Goal: Information Seeking & Learning: Compare options

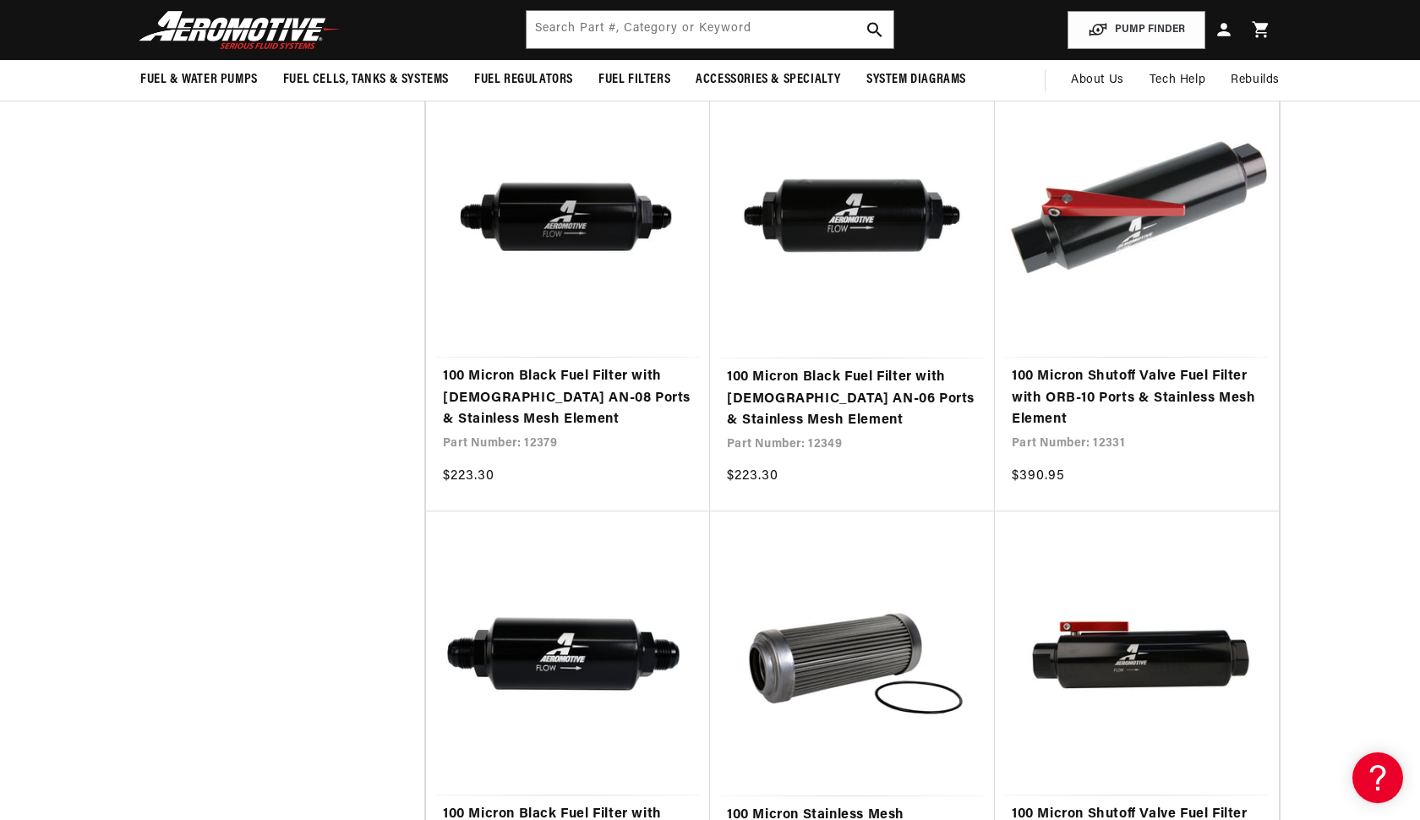
scroll to position [1234, 0]
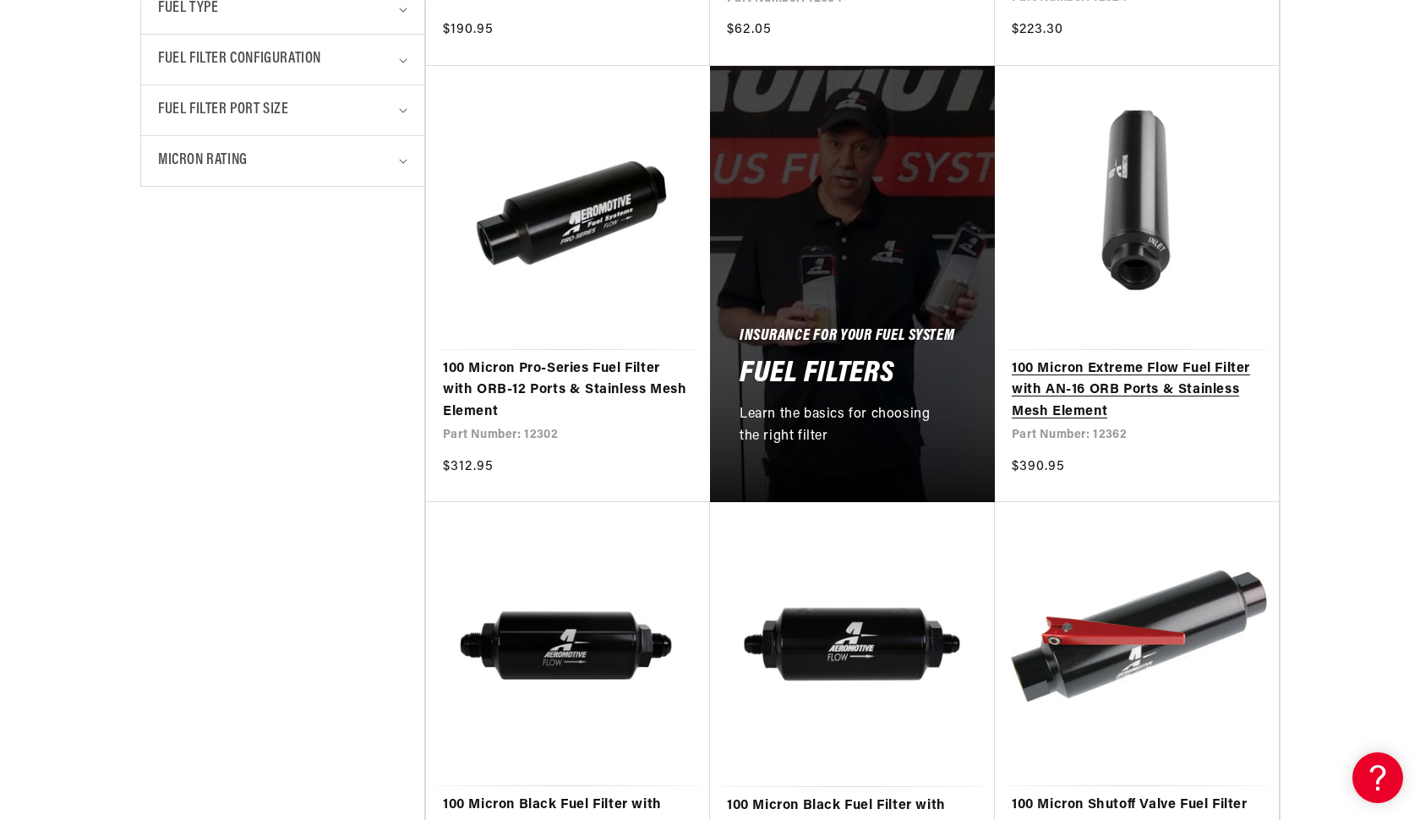
scroll to position [809, 0]
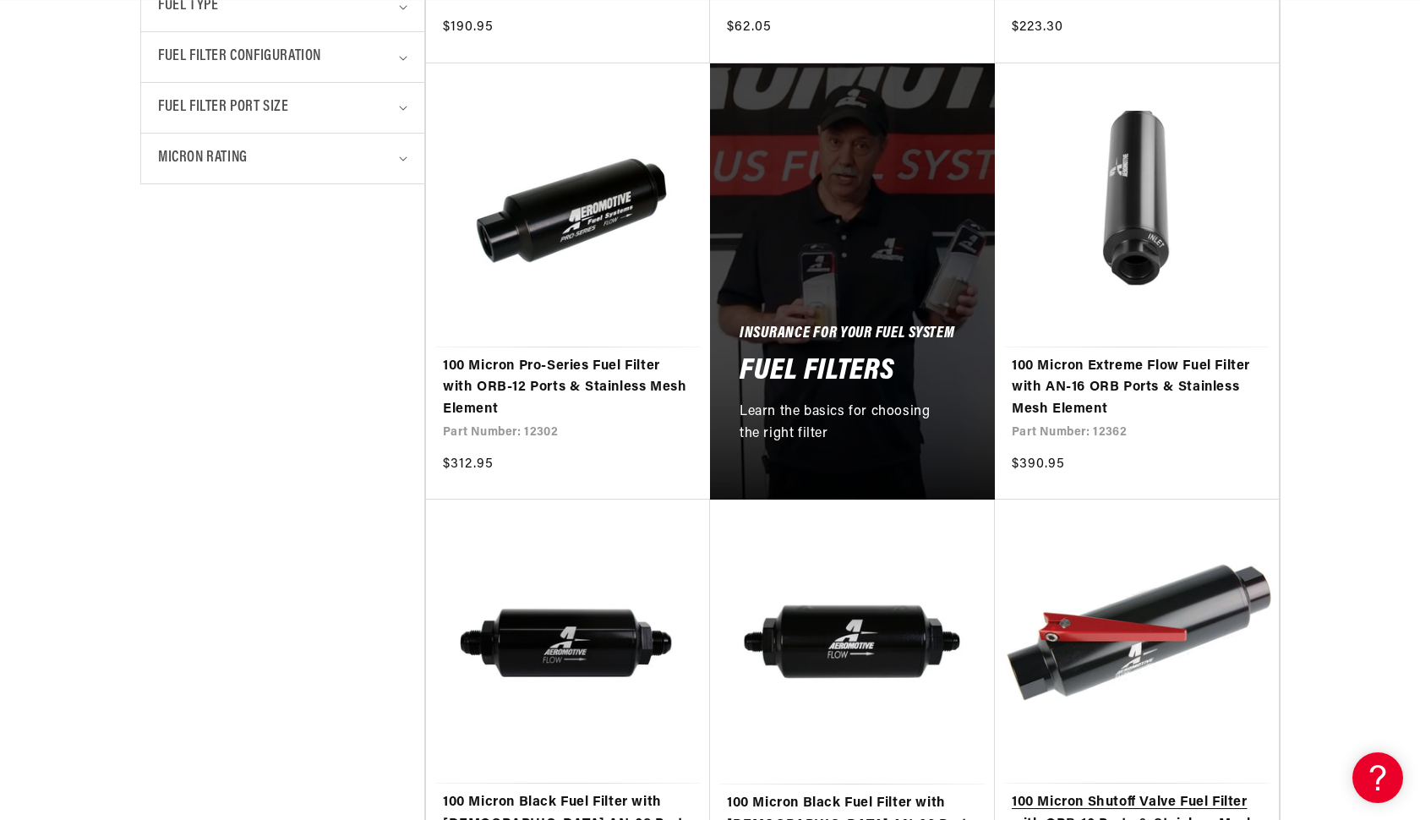
click at [1073, 792] on link "100 Micron Shutoff Valve Fuel Filter with ORB-10 Ports & Stainless Mesh Element" at bounding box center [1136, 824] width 250 height 65
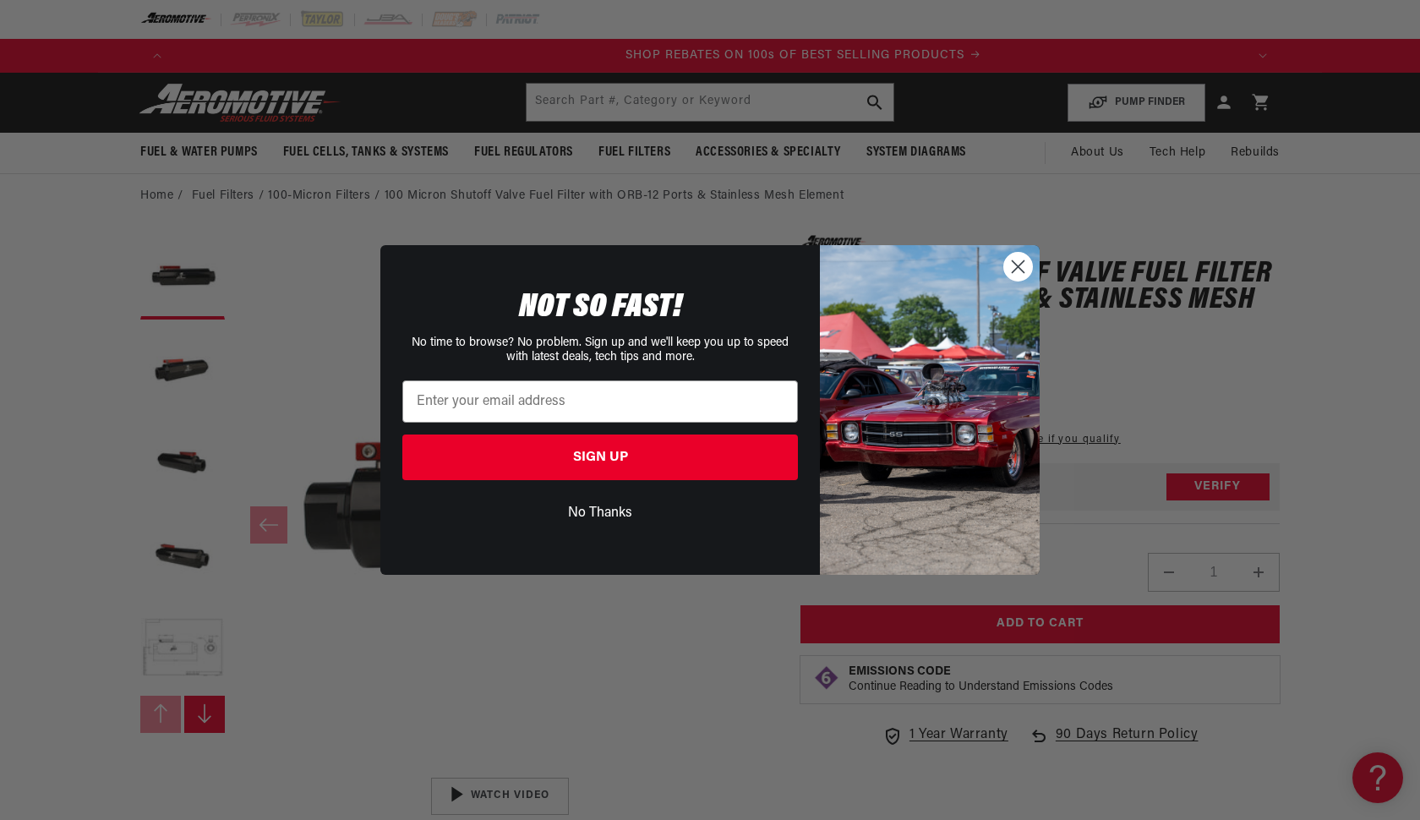
scroll to position [0, 2143]
click at [1019, 264] on icon "Close dialog" at bounding box center [1018, 266] width 12 height 12
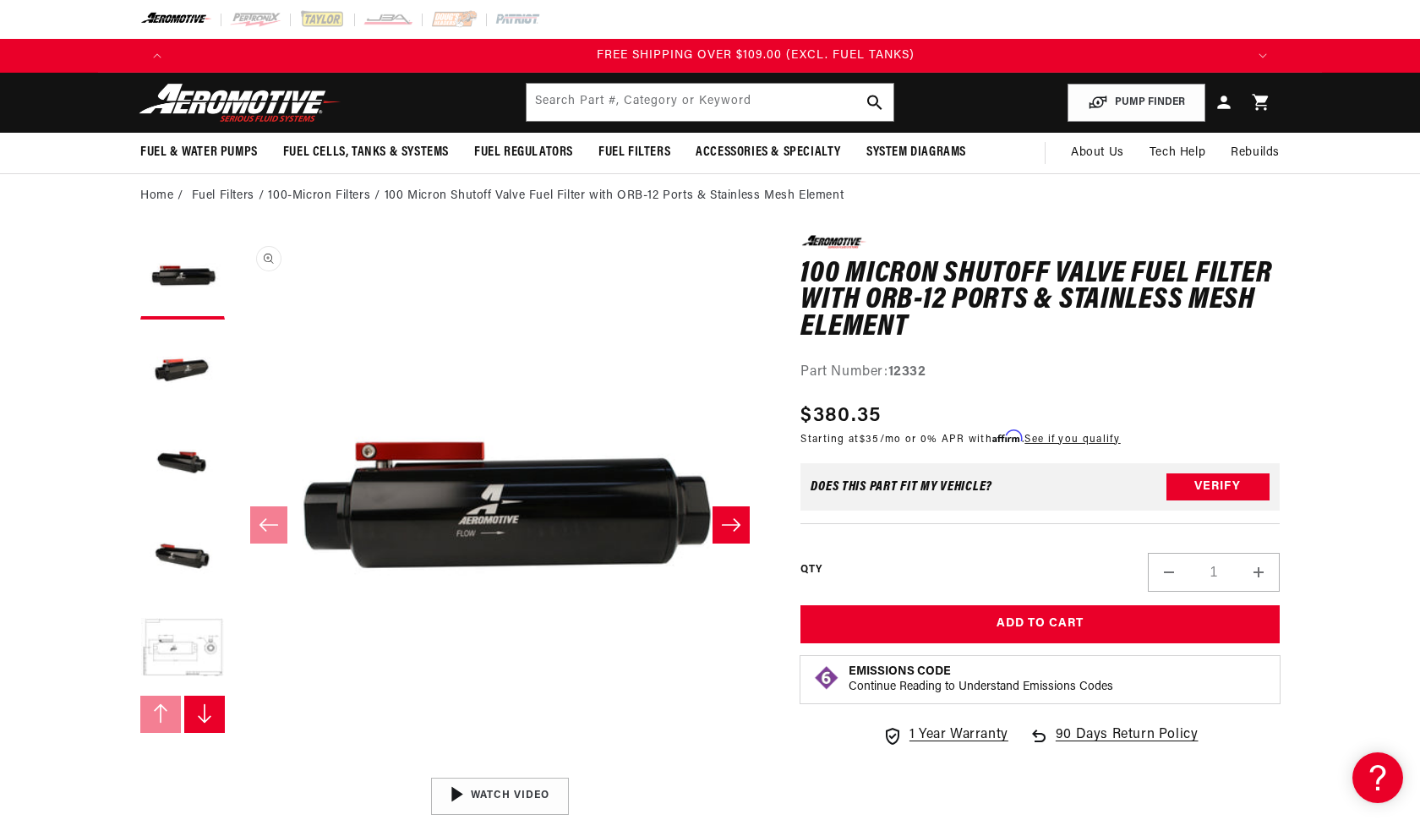
scroll to position [0, 3214]
click at [233, 769] on button "Open media 1 in modal" at bounding box center [233, 769] width 0 height 0
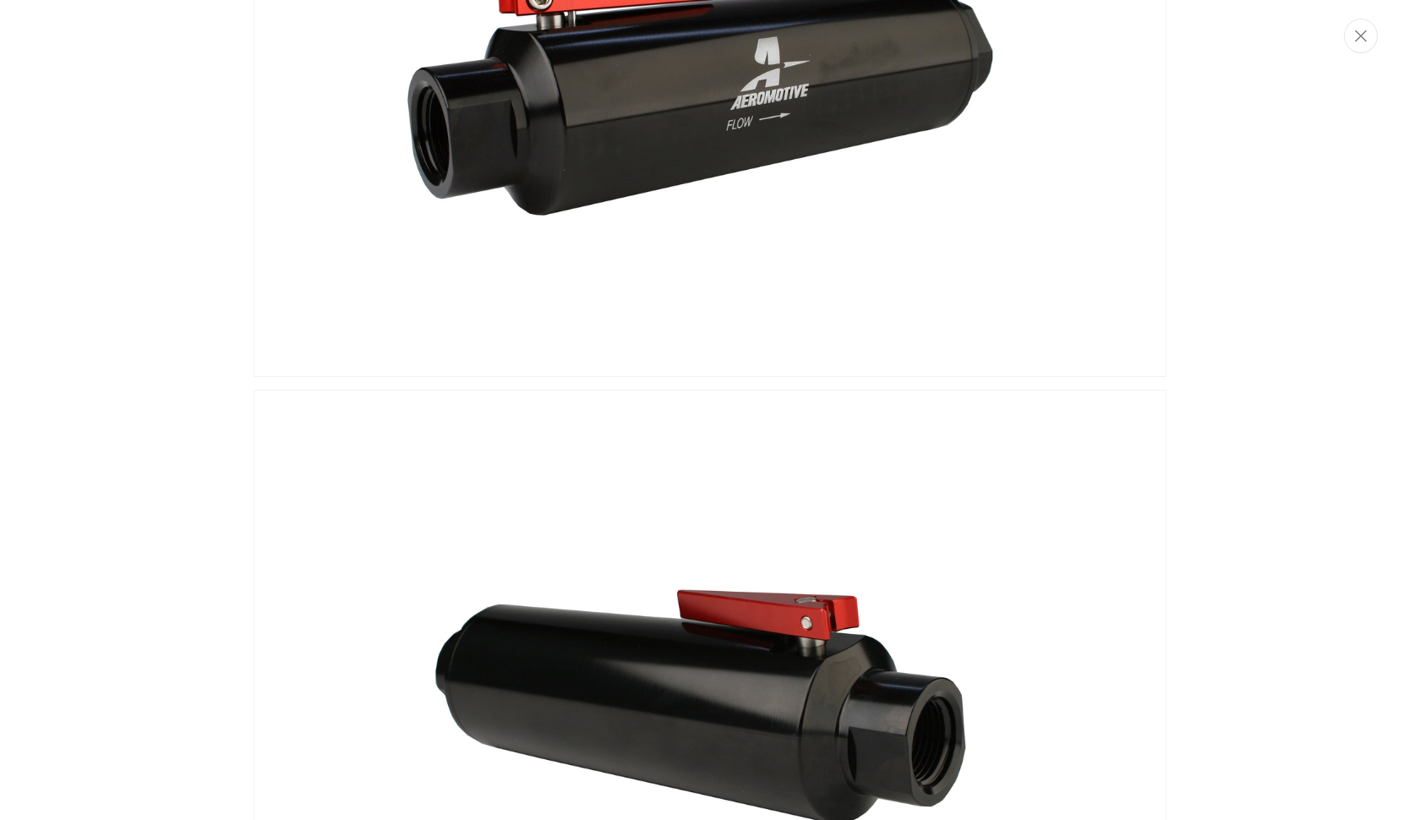
scroll to position [924, 0]
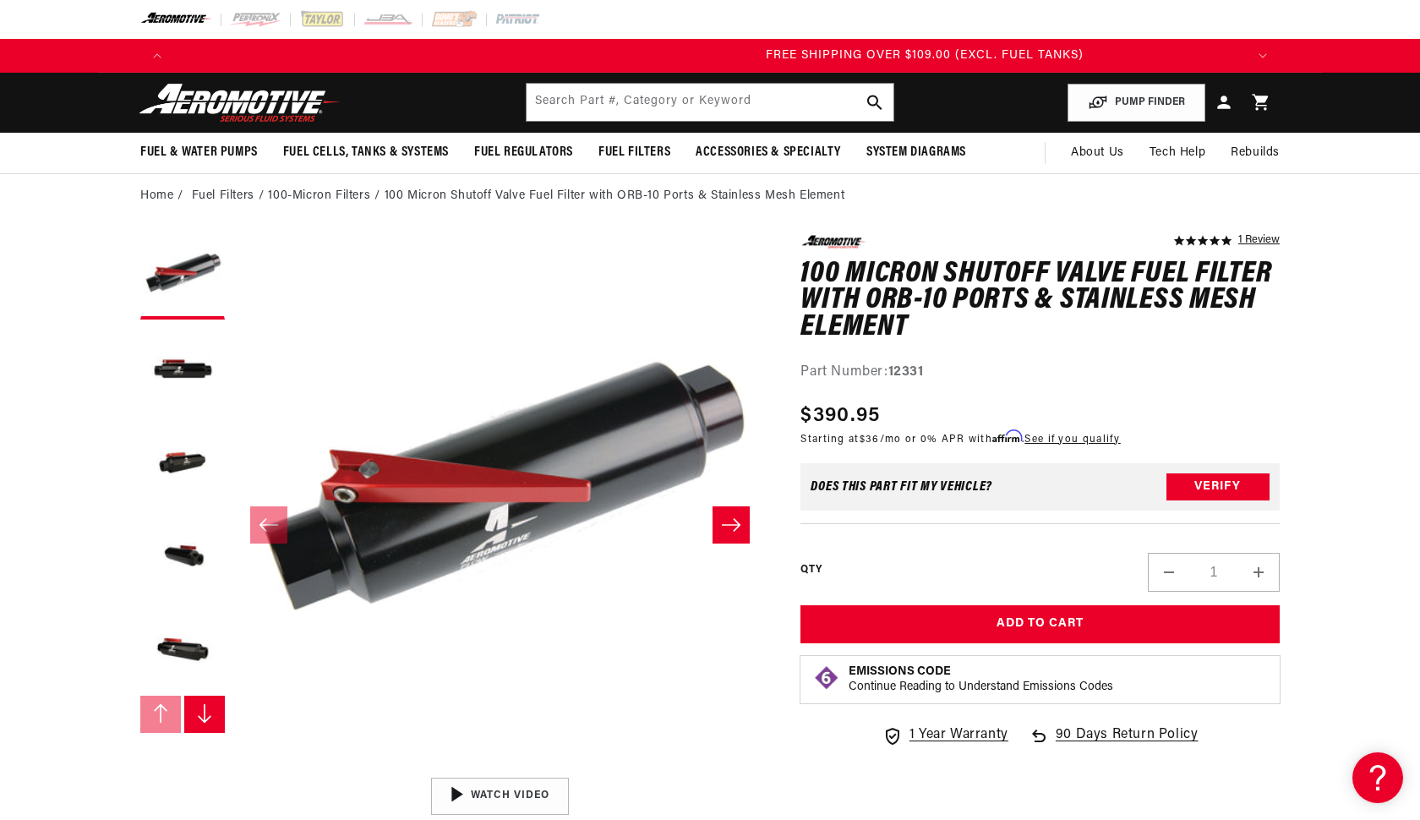
scroll to position [0, 3214]
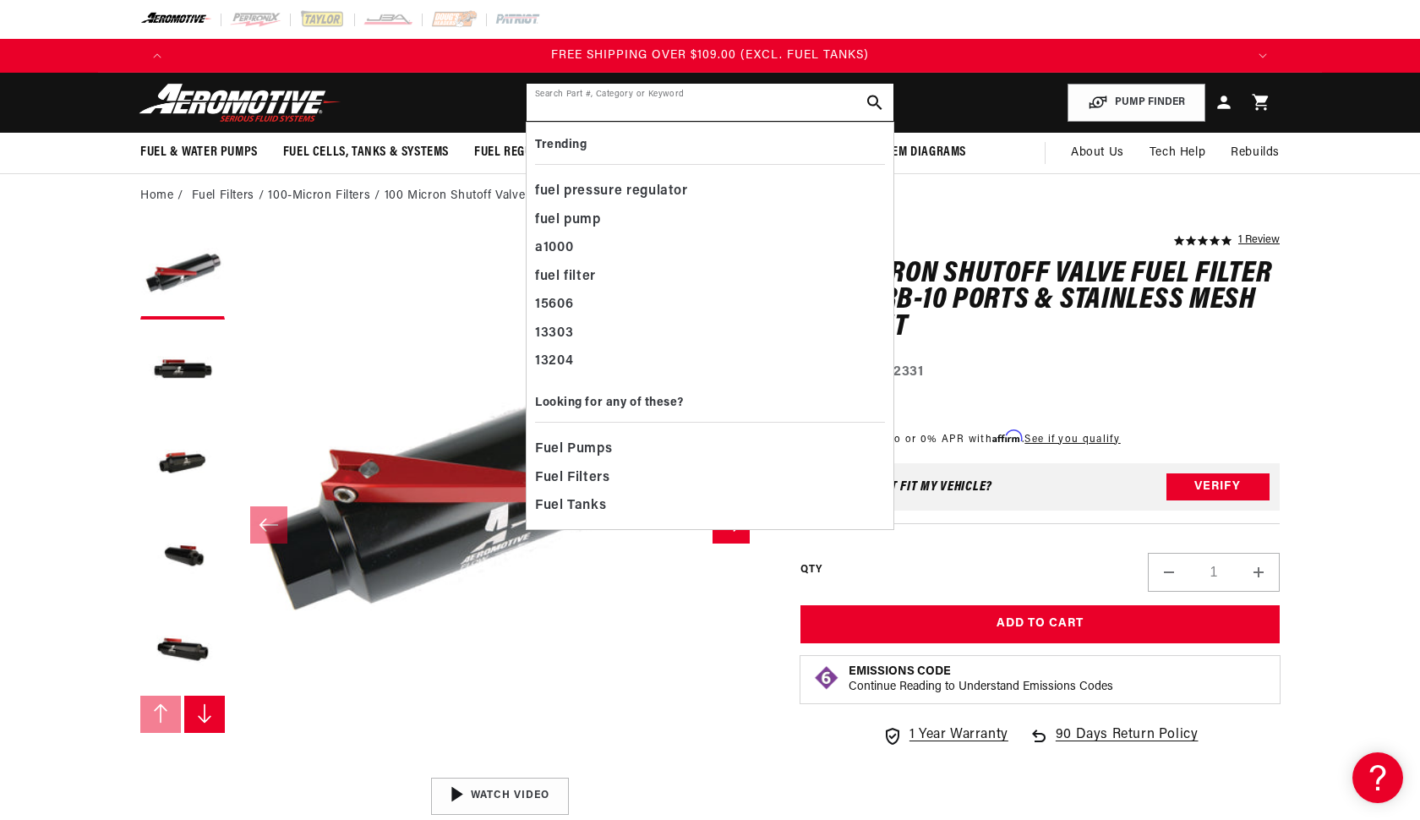
click at [662, 105] on input "text" at bounding box center [709, 102] width 367 height 37
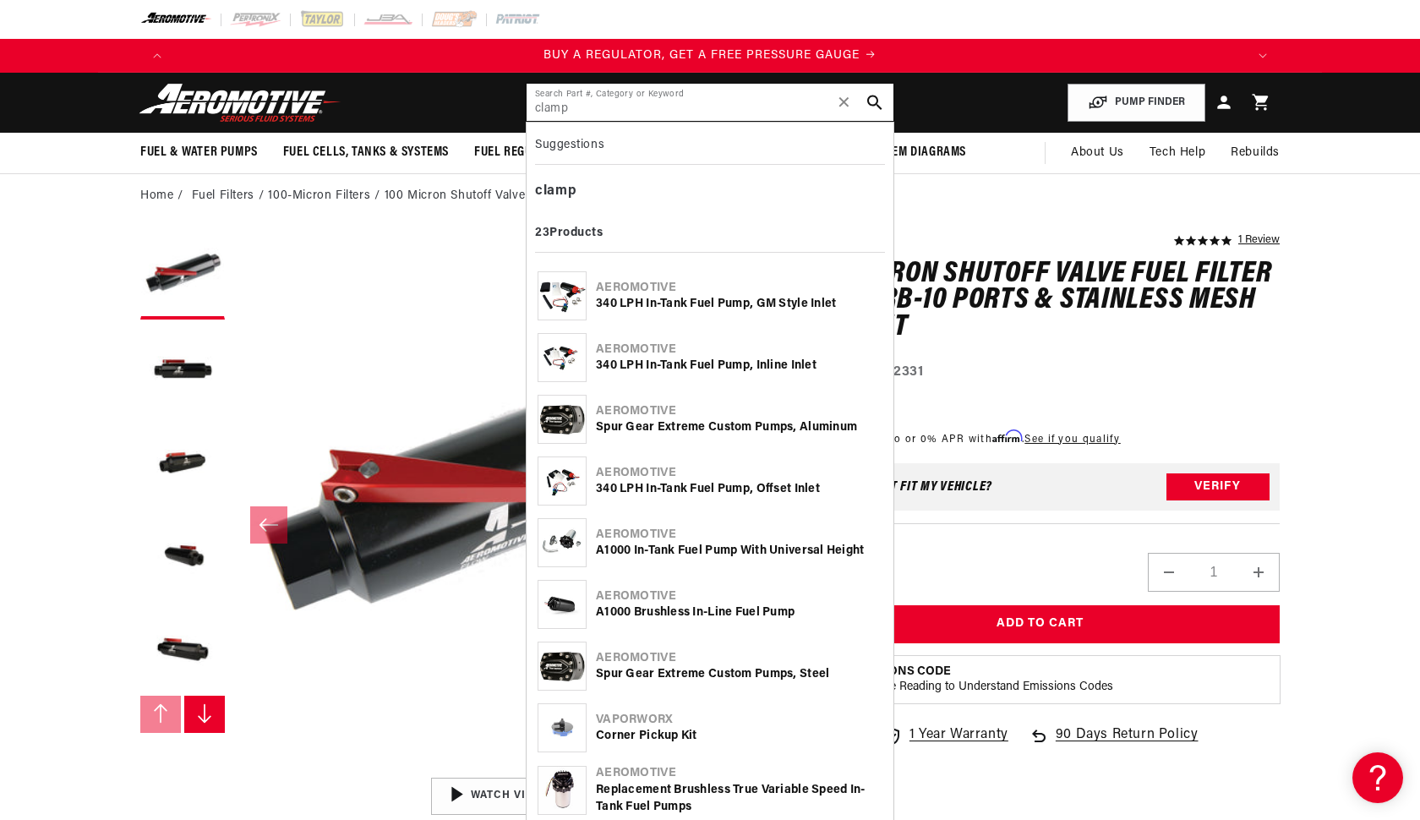
type input "clamp"
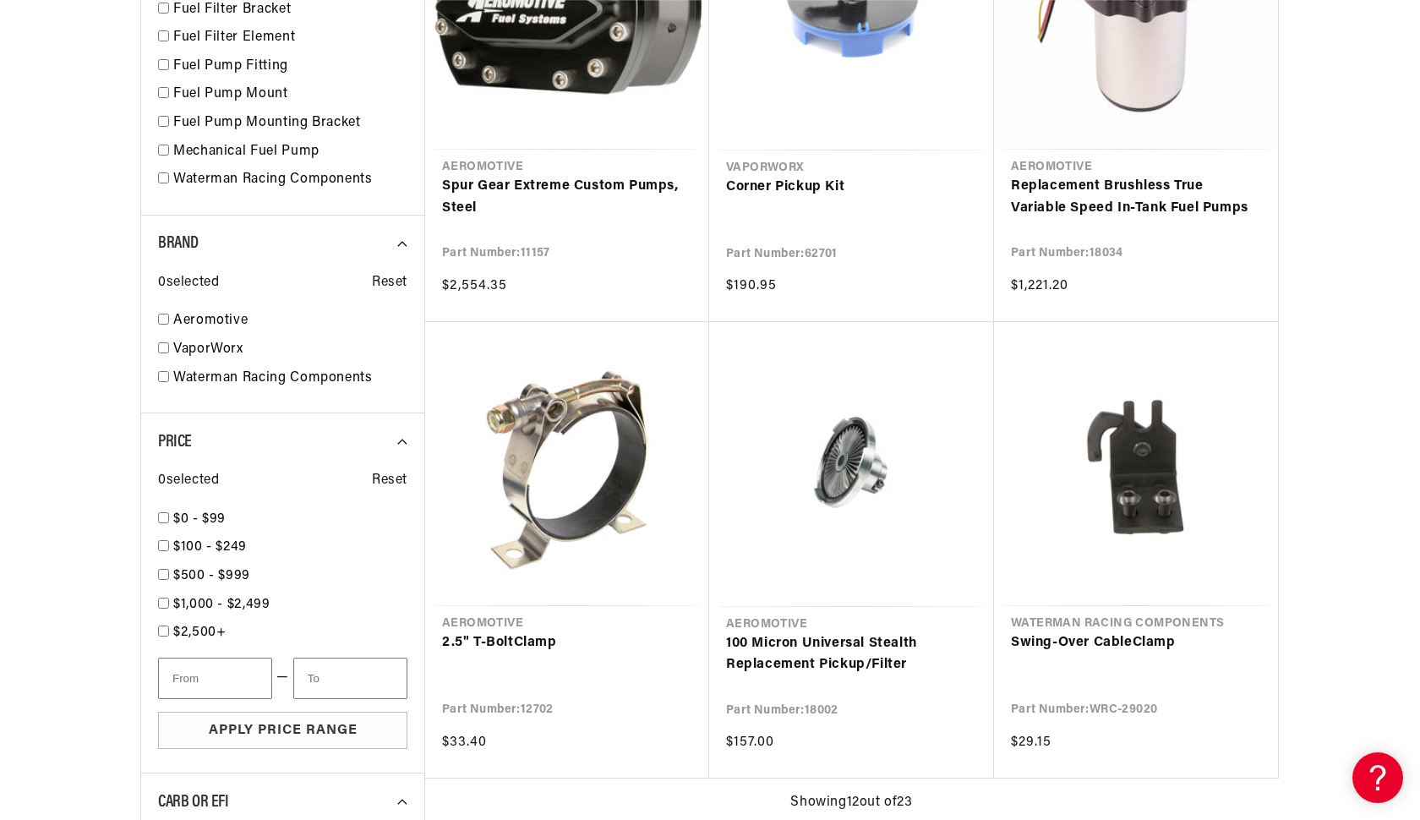
scroll to position [0, 1071]
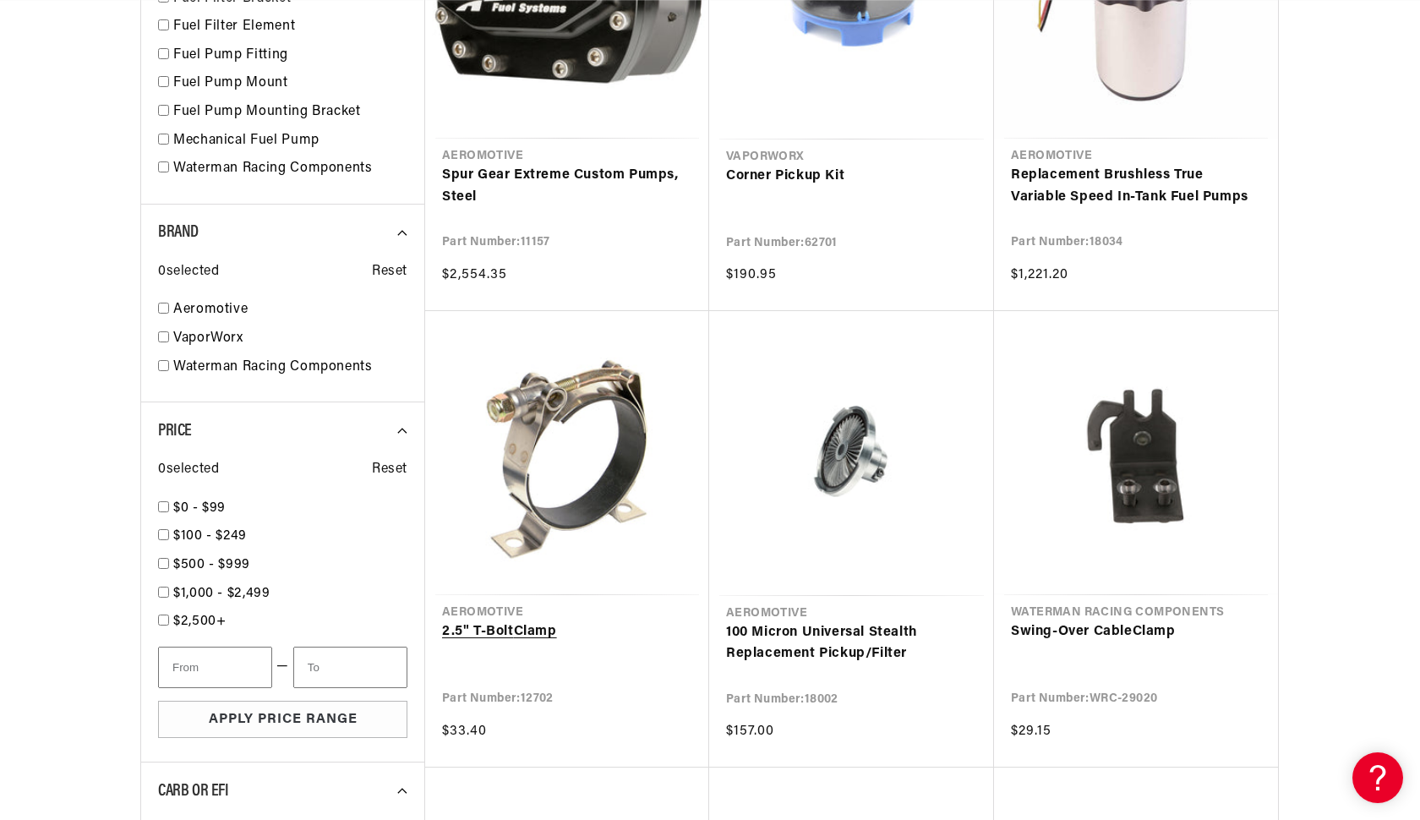
scroll to position [0, 2143]
click at [586, 621] on link "2.5" T-Bolt Clamp" at bounding box center [567, 632] width 250 height 22
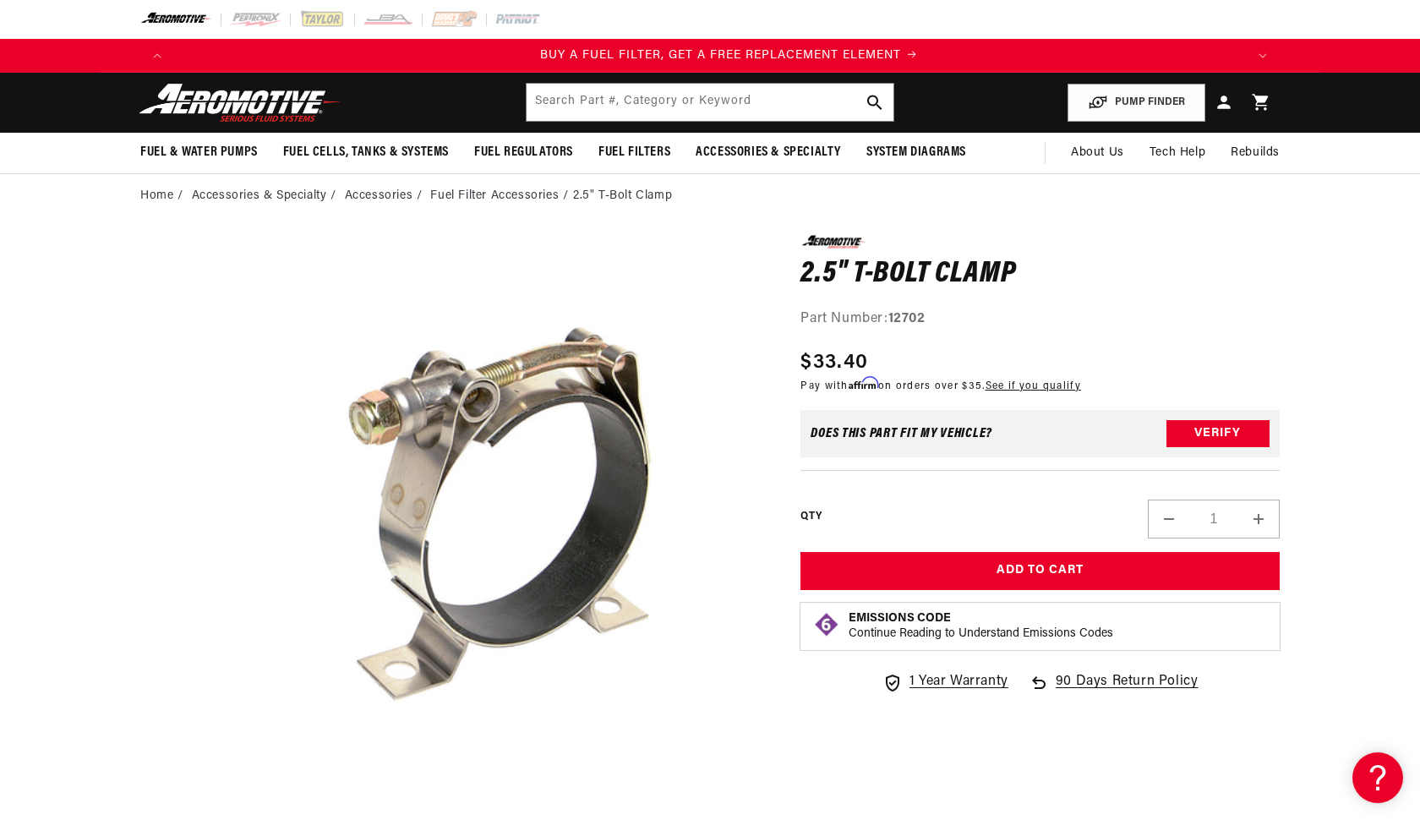
scroll to position [0, 1071]
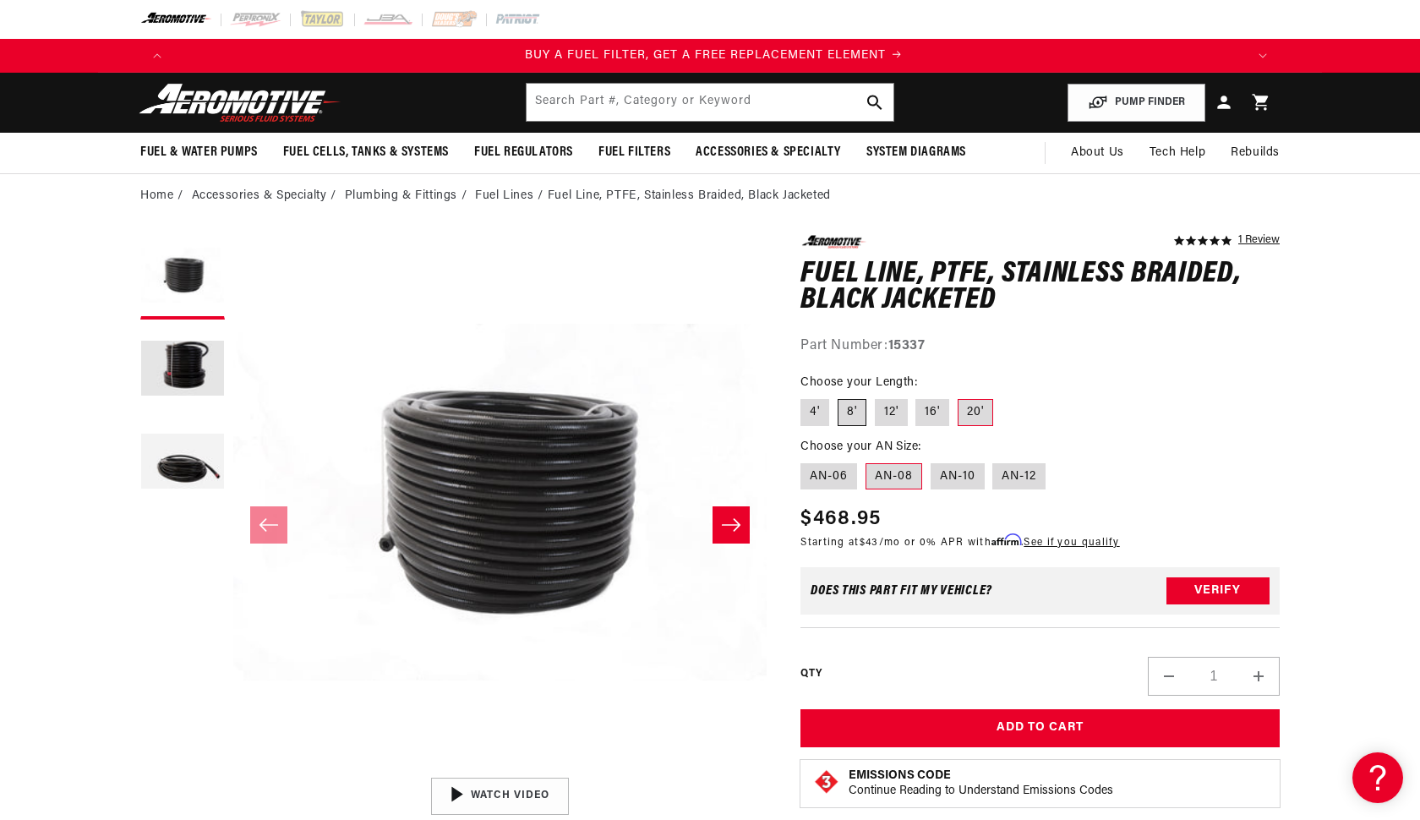
scroll to position [0, 1071]
click at [848, 411] on label "8'" at bounding box center [851, 412] width 29 height 27
click at [838, 396] on input "8'" at bounding box center [837, 395] width 1 height 1
radio input "true"
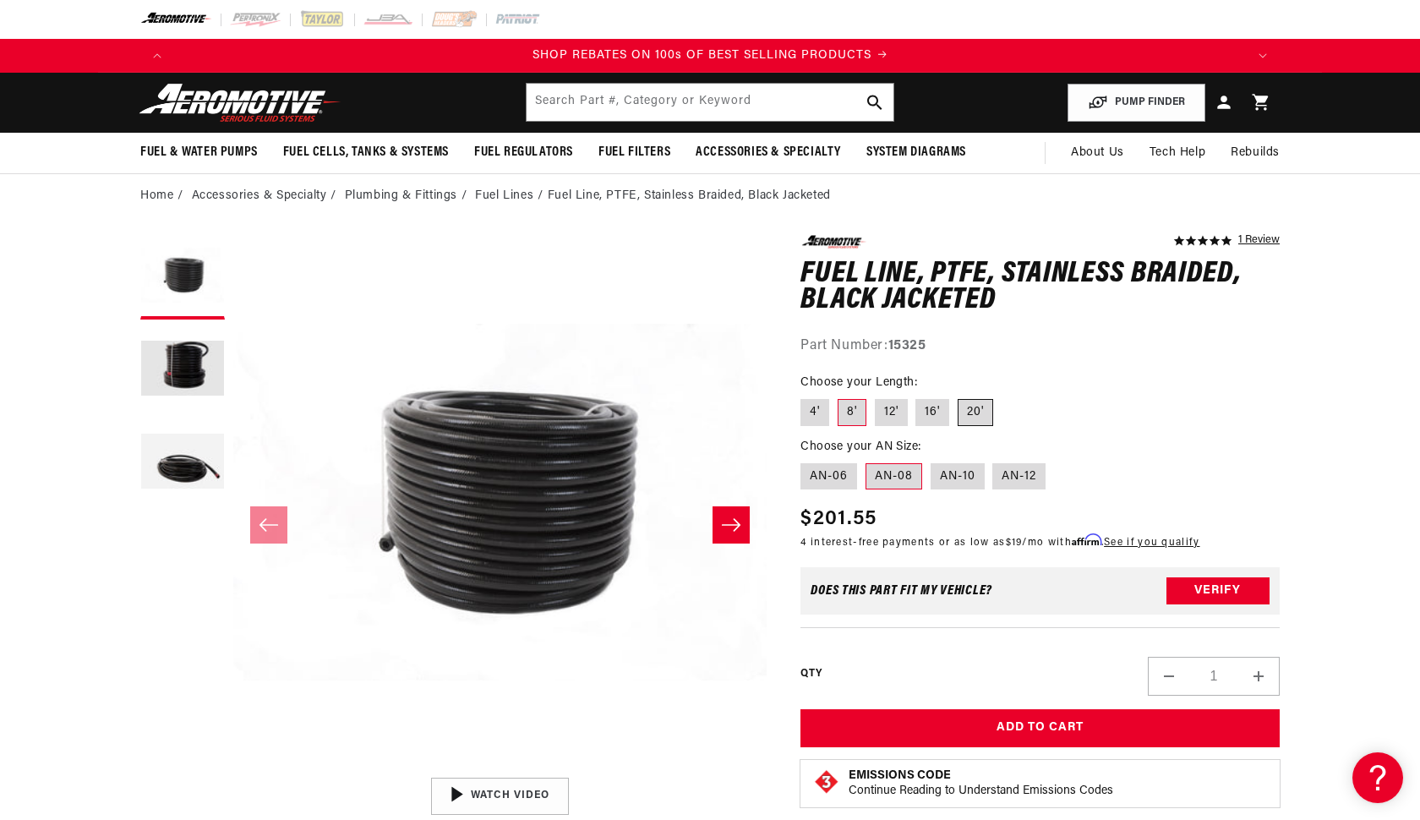
click at [957, 411] on label "20'" at bounding box center [974, 412] width 35 height 27
click at [957, 396] on input "20'" at bounding box center [957, 395] width 1 height 1
radio input "true"
click at [850, 410] on label "8'" at bounding box center [851, 412] width 29 height 27
click at [838, 396] on input "8'" at bounding box center [837, 395] width 1 height 1
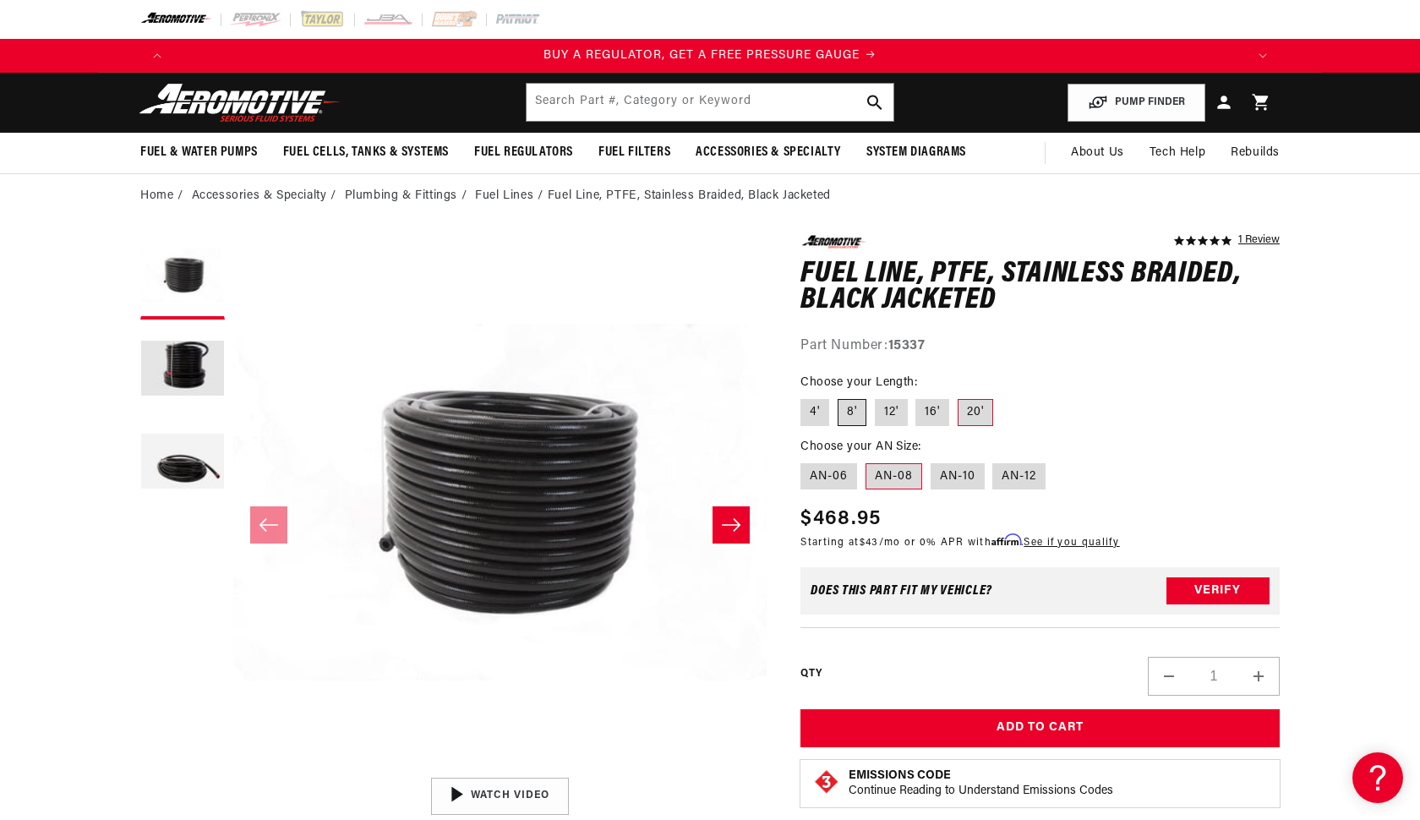
radio input "true"
click at [1015, 479] on label "AN-12" at bounding box center [1018, 476] width 53 height 27
click at [994, 460] on input "AN-12" at bounding box center [993, 460] width 1 height 1
radio input "true"
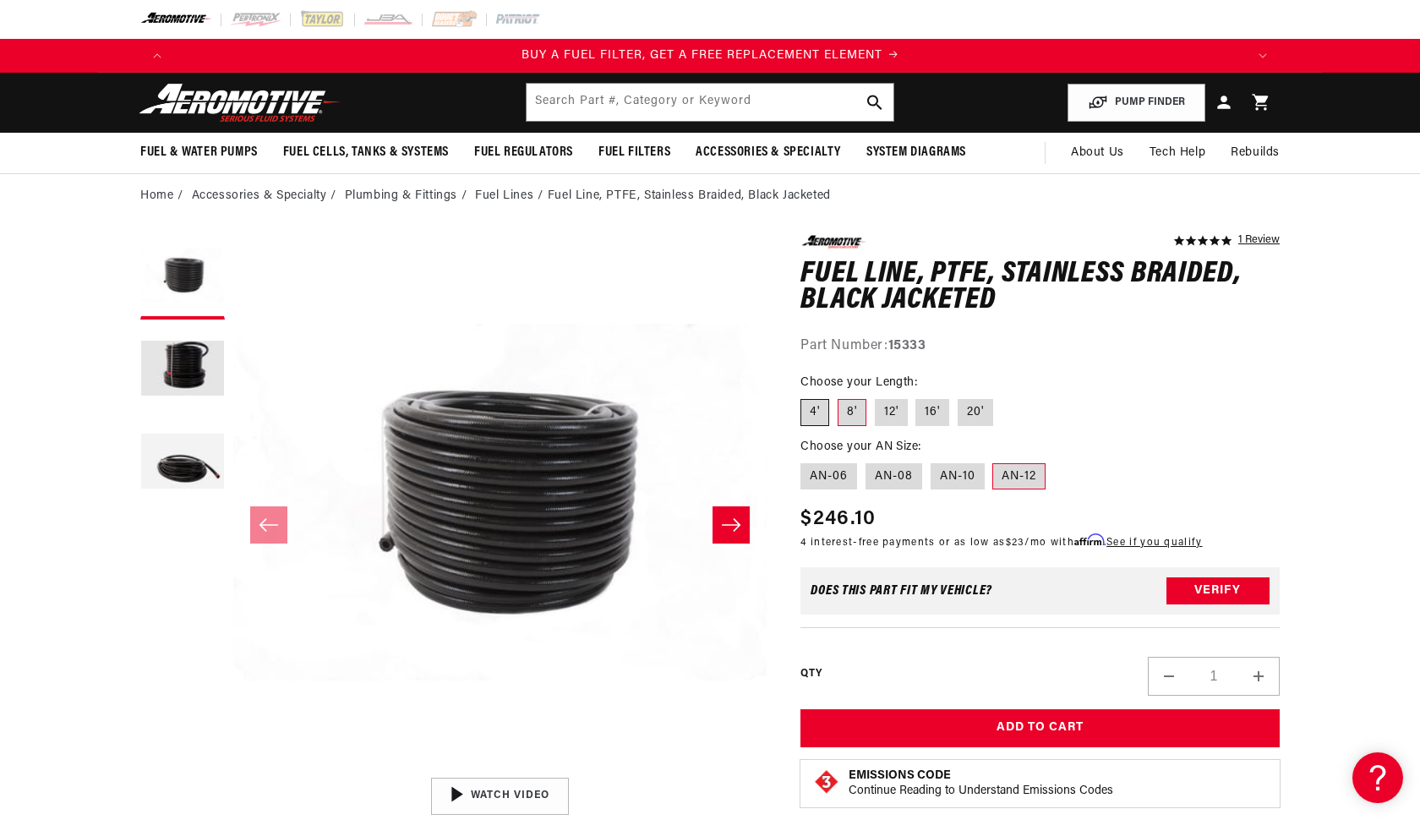
click at [820, 414] on label "4'" at bounding box center [814, 412] width 29 height 27
click at [805, 396] on input "4'" at bounding box center [804, 395] width 1 height 1
radio input "true"
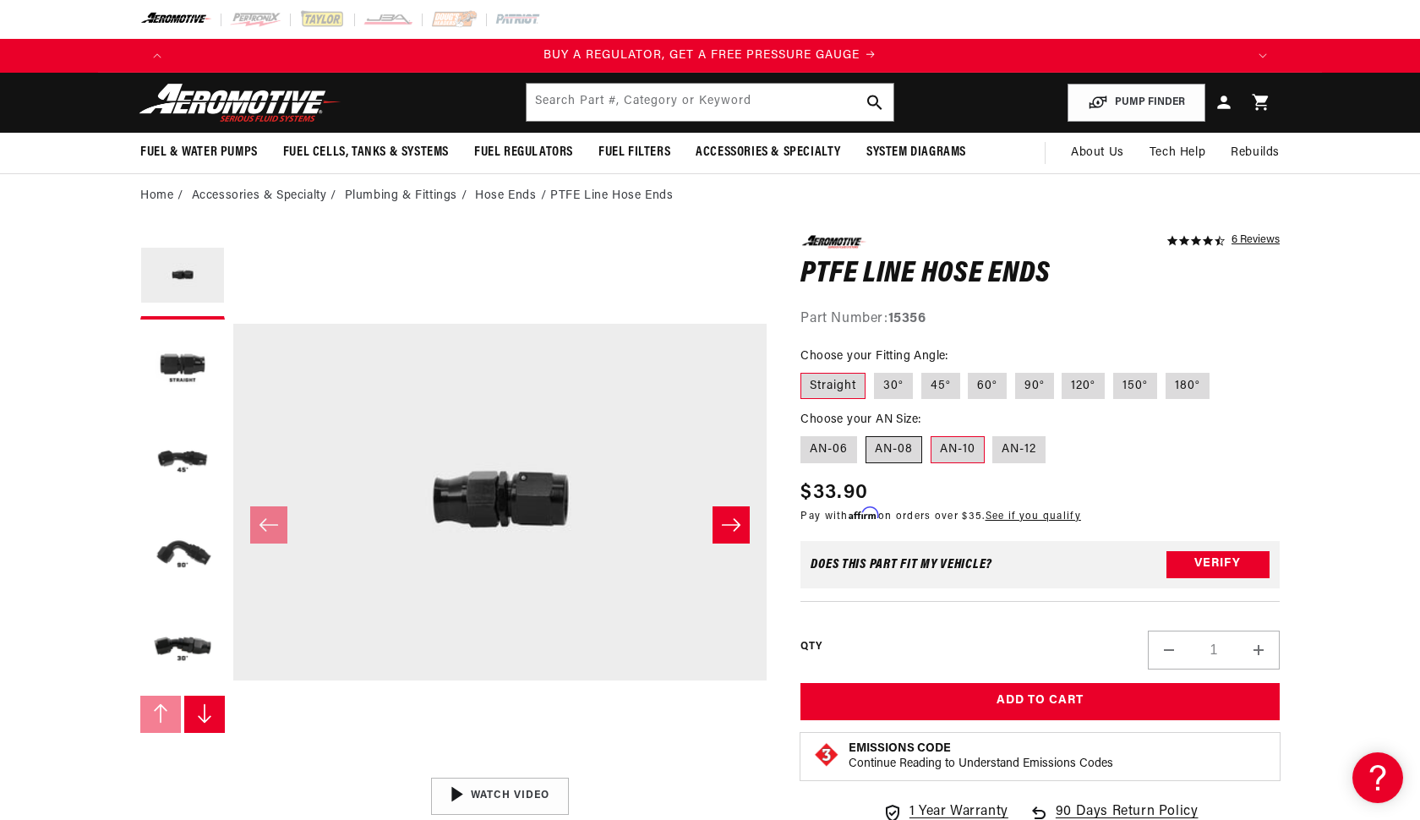
scroll to position [0, 1071]
click at [897, 443] on label "AN-08" at bounding box center [893, 449] width 57 height 27
click at [866, 433] on input "AN-08" at bounding box center [865, 433] width 1 height 1
radio input "true"
click at [1009, 451] on label "AN-12" at bounding box center [1018, 449] width 53 height 27
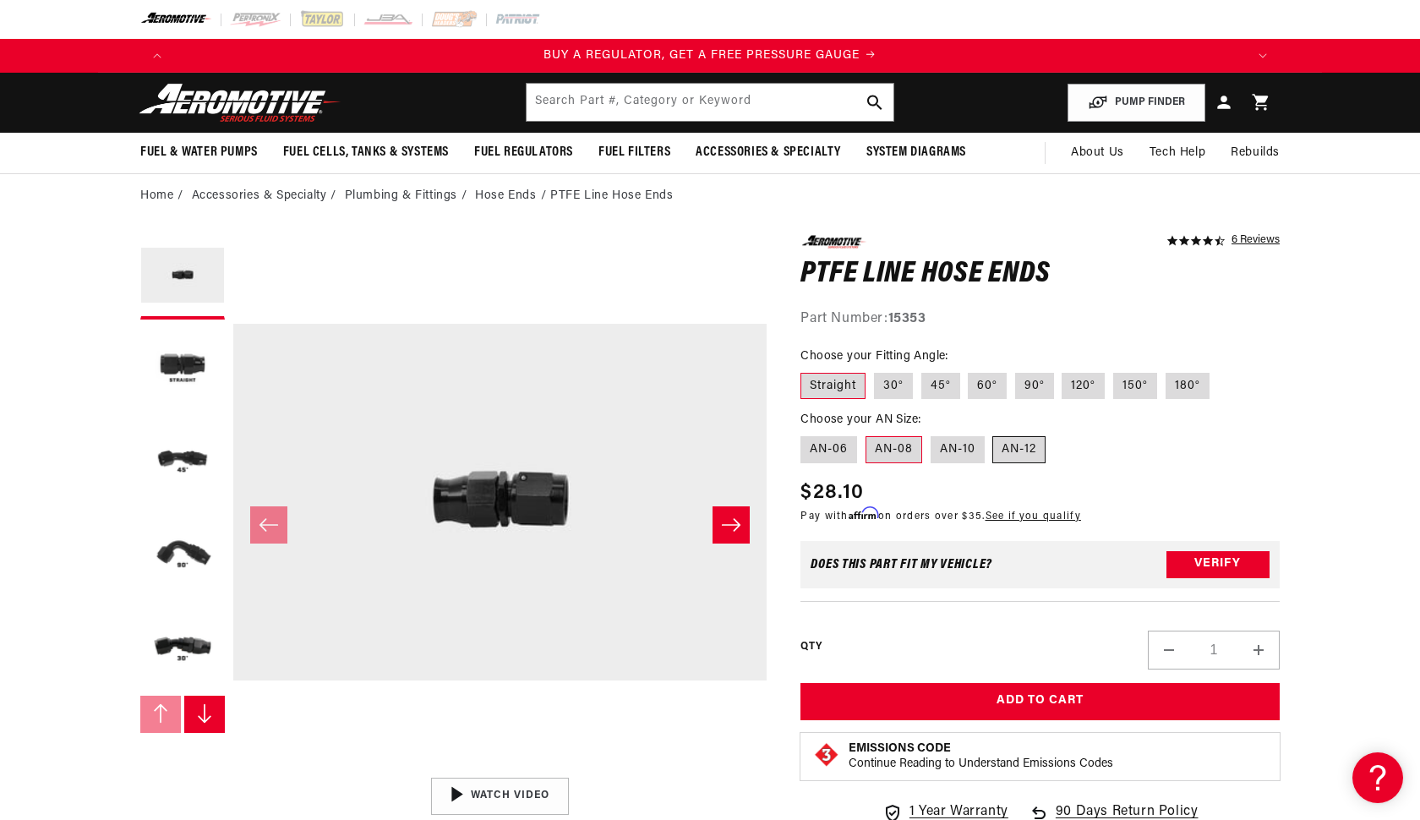
click at [994, 433] on input "AN-12" at bounding box center [993, 433] width 1 height 1
radio input "true"
